Goal: Find specific page/section: Find specific page/section

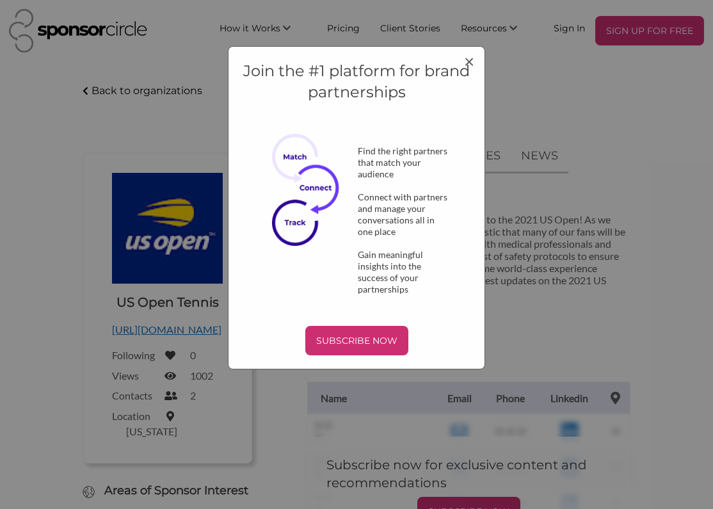
click at [131, 88] on div "Join the #1 platform for brand partnerships Find the right partners that match …" at bounding box center [356, 254] width 713 height 509
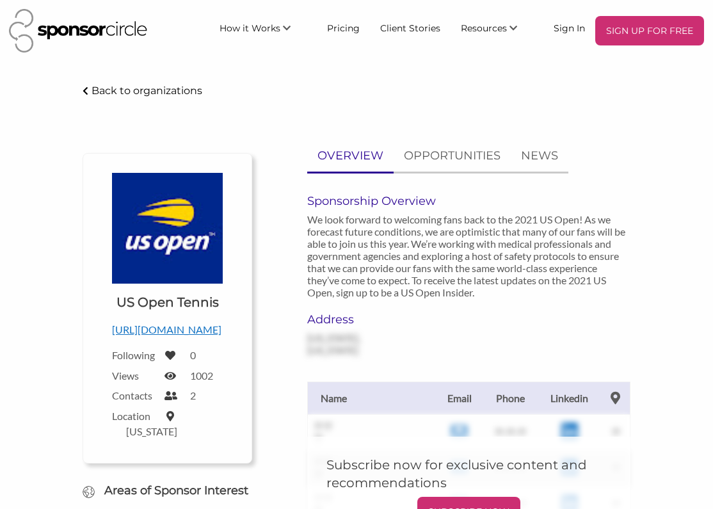
click at [163, 89] on p "Back to organizations" at bounding box center [146, 90] width 111 height 12
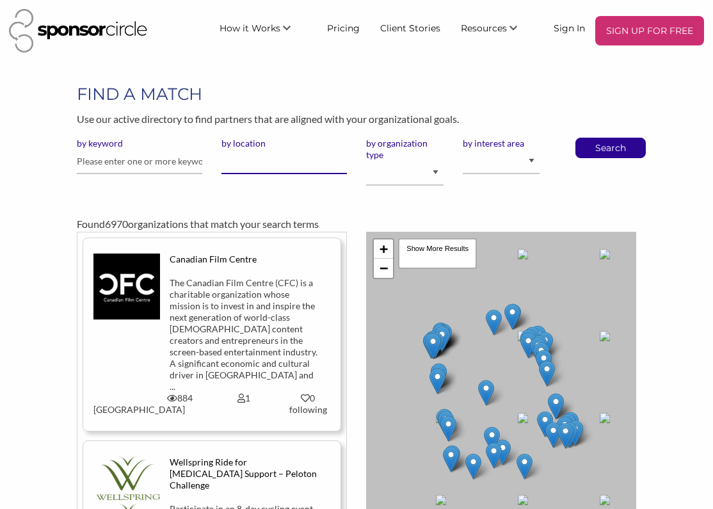
click at [234, 161] on input "by location" at bounding box center [283, 161] width 125 height 25
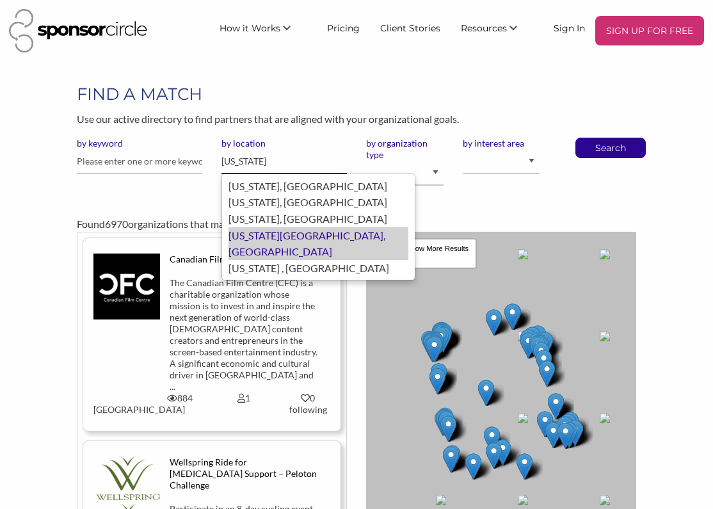
click at [275, 228] on div "[US_STATE][GEOGRAPHIC_DATA], [GEOGRAPHIC_DATA]" at bounding box center [318, 243] width 180 height 33
type input "[US_STATE][GEOGRAPHIC_DATA]"
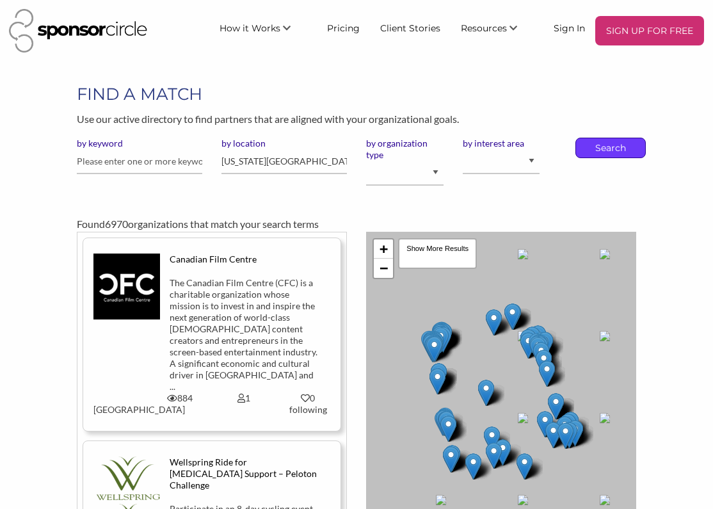
click at [632, 147] on div "Search" at bounding box center [610, 148] width 70 height 20
click at [594, 149] on p "Search" at bounding box center [610, 147] width 42 height 19
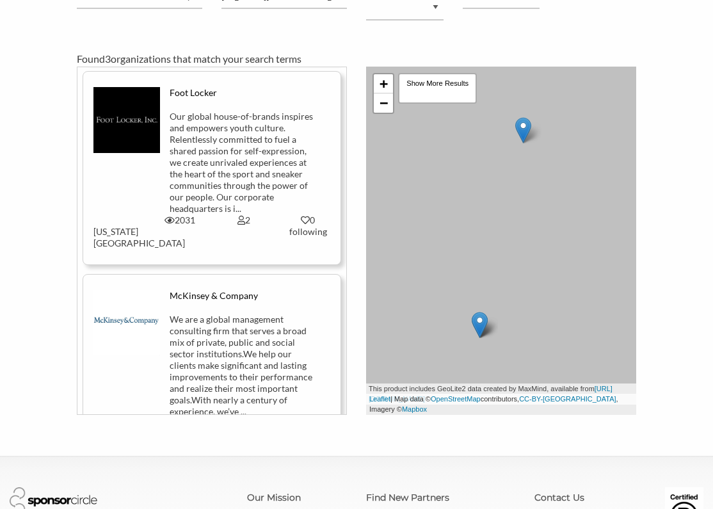
scroll to position [214, 0]
click at [200, 291] on div "McKinsey & Company" at bounding box center [244, 297] width 149 height 12
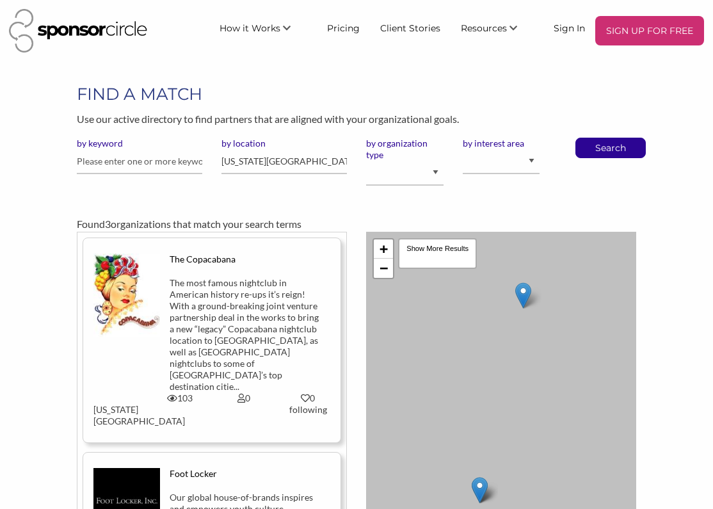
scroll to position [0, 0]
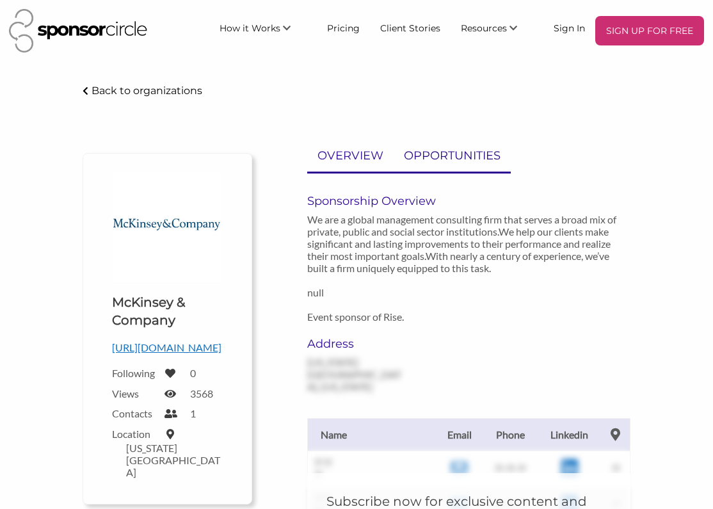
click at [463, 141] on link "OPPORTUNITIES" at bounding box center [451, 155] width 117 height 31
